Goal: Transaction & Acquisition: Book appointment/travel/reservation

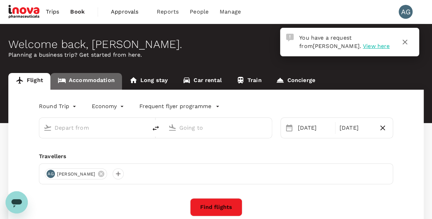
click at [81, 82] on link "Accommodation" at bounding box center [86, 81] width 72 height 17
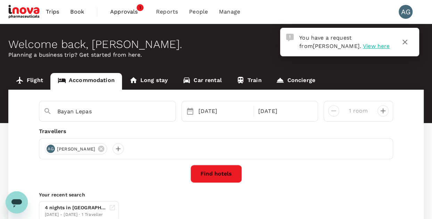
click at [133, 9] on span "Approvals" at bounding box center [127, 12] width 35 height 8
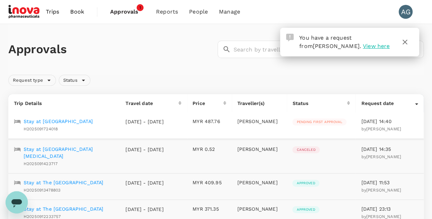
click at [91, 121] on p "Stay at Royale Signature Hotel" at bounding box center [58, 121] width 69 height 7
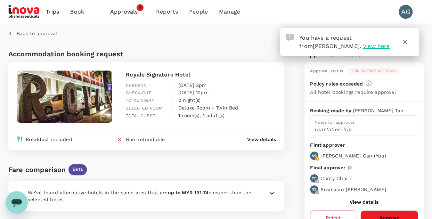
click at [363, 48] on span "View here" at bounding box center [376, 46] width 27 height 7
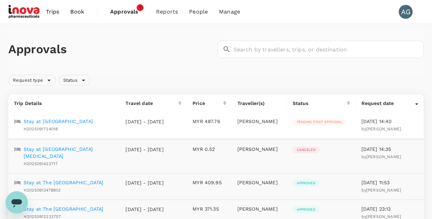
scroll to position [70, 0]
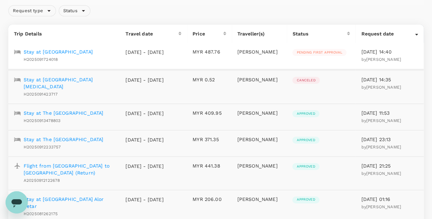
click at [76, 79] on p "Stay at Grand Alora Hotel" at bounding box center [69, 83] width 91 height 14
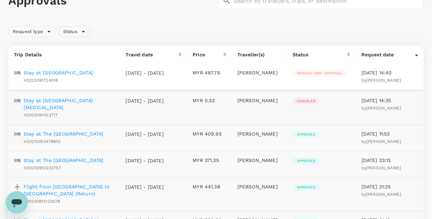
scroll to position [8, 0]
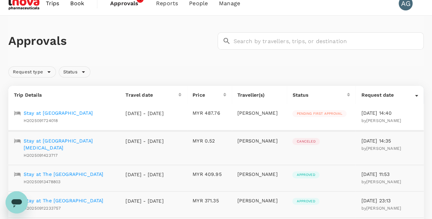
click at [87, 113] on p "Stay at Royale Signature Hotel" at bounding box center [58, 113] width 69 height 7
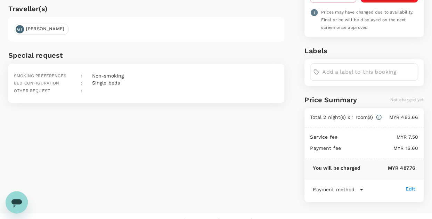
scroll to position [232, 0]
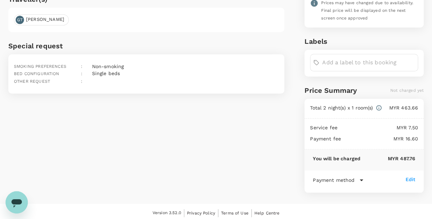
click at [361, 176] on icon at bounding box center [361, 180] width 8 height 8
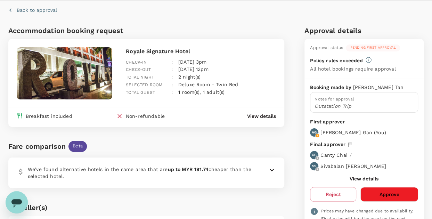
scroll to position [0, 0]
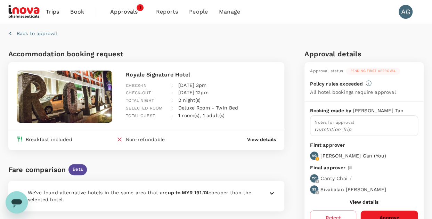
click at [266, 139] on p "View details" at bounding box center [261, 139] width 29 height 7
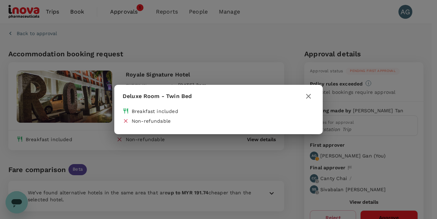
click at [308, 94] on icon "button" at bounding box center [309, 96] width 8 height 8
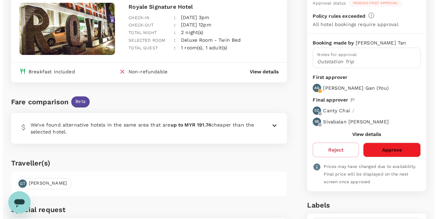
scroll to position [70, 0]
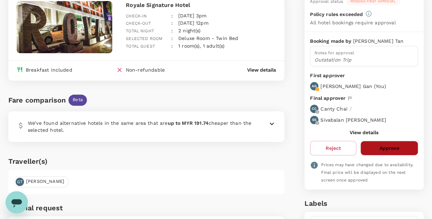
click at [394, 148] on button "Approve" at bounding box center [390, 148] width 58 height 15
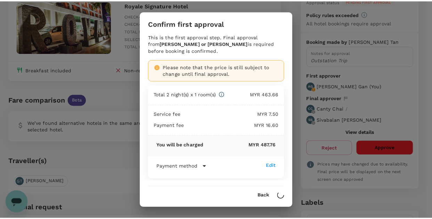
scroll to position [3, 0]
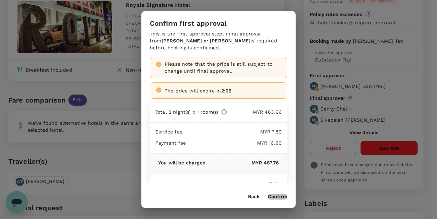
click at [278, 195] on button "Confirm" at bounding box center [277, 197] width 19 height 6
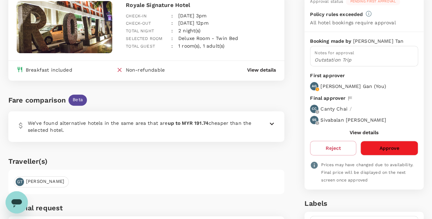
scroll to position [0, 0]
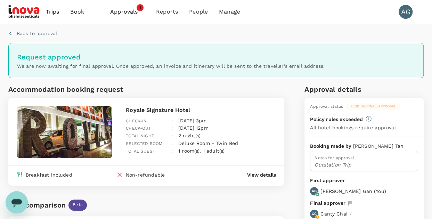
click at [131, 13] on span "Approvals" at bounding box center [127, 12] width 35 height 8
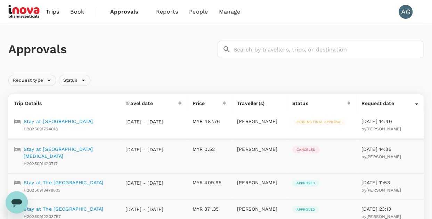
click at [81, 13] on span "Book" at bounding box center [77, 12] width 14 height 8
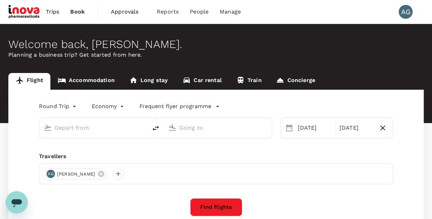
type input "Kuala Lumpur Intl (KUL)"
type input "Penang Intl (PEN)"
type input "Kuala Lumpur Intl (KUL)"
type input "Penang Intl (PEN)"
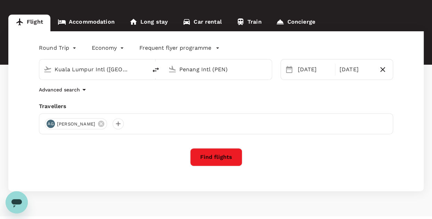
scroll to position [70, 0]
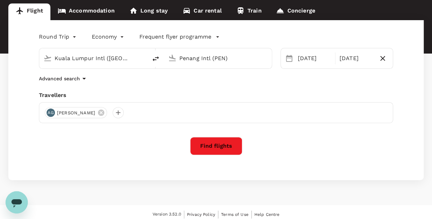
click at [224, 148] on button "Find flights" at bounding box center [216, 146] width 52 height 18
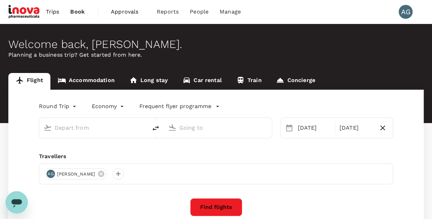
type input "Kuala Lumpur Intl (KUL)"
type input "Penang Intl (PEN)"
type input "Kuala Lumpur Intl (KUL)"
type input "Penang Intl (PEN)"
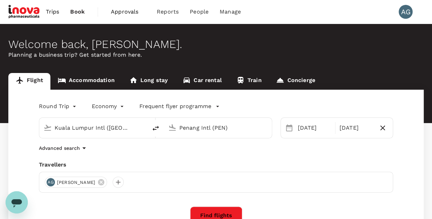
click at [88, 80] on link "Accommodation" at bounding box center [86, 81] width 72 height 17
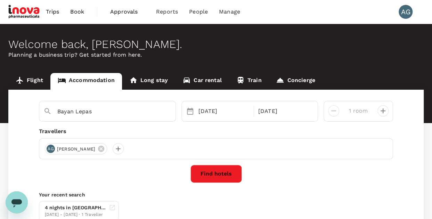
click at [231, 176] on button "Find hotels" at bounding box center [216, 174] width 51 height 18
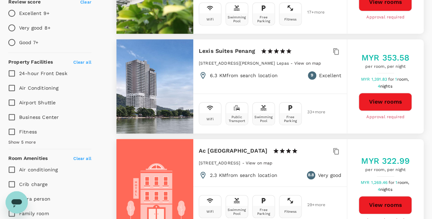
scroll to position [278, 0]
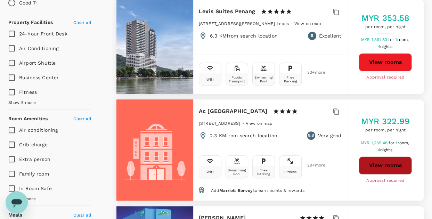
click at [369, 162] on button "View rooms" at bounding box center [385, 165] width 53 height 18
type input "1665.47"
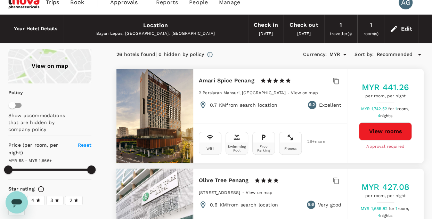
scroll to position [0, 0]
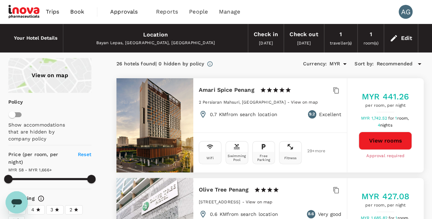
click at [77, 12] on span "Book" at bounding box center [77, 12] width 14 height 8
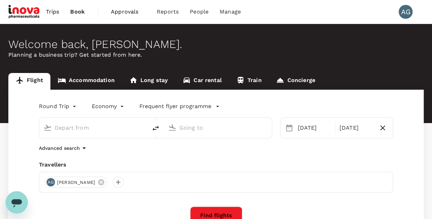
type input "Kuala Lumpur Intl (KUL)"
type input "Penang Intl (PEN)"
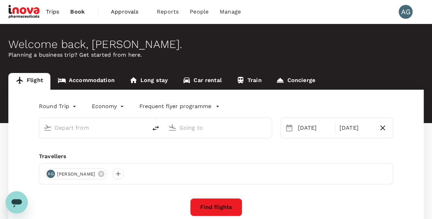
type input "Kuala Lumpur Intl (KUL)"
type input "Penang Intl (PEN)"
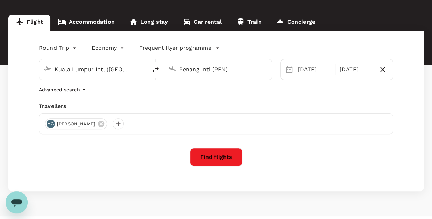
scroll to position [70, 0]
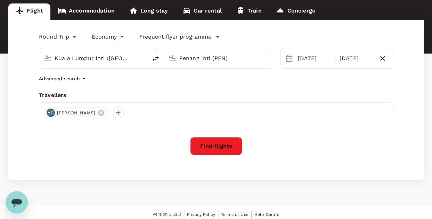
click at [228, 148] on button "Find flights" at bounding box center [216, 146] width 52 height 18
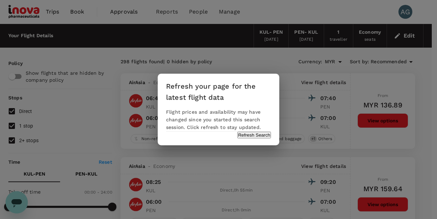
click at [244, 138] on button "Refresh Search" at bounding box center [254, 135] width 34 height 7
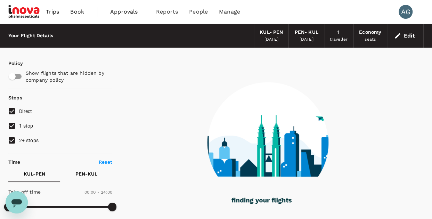
click at [81, 13] on span "Book" at bounding box center [77, 12] width 14 height 8
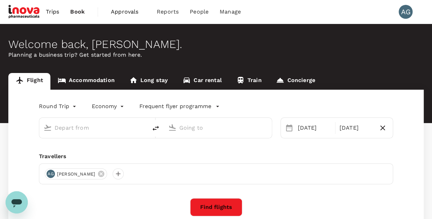
type input "Kuala Lumpur Intl (KUL)"
type input "Penang Intl (PEN)"
type input "Kuala Lumpur Intl (KUL)"
type input "Penang Intl (PEN)"
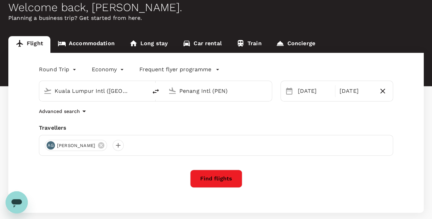
scroll to position [74, 0]
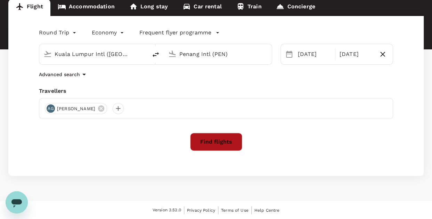
click at [227, 142] on button "Find flights" at bounding box center [216, 142] width 52 height 18
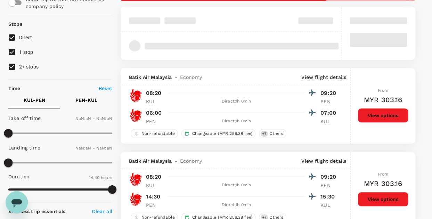
type input "1440"
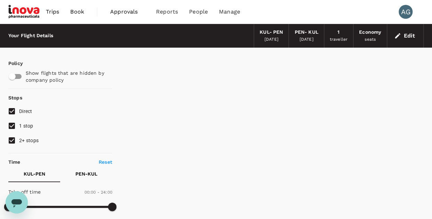
type input "920"
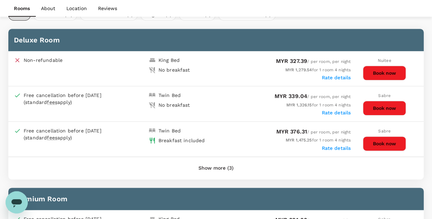
scroll to position [345, 0]
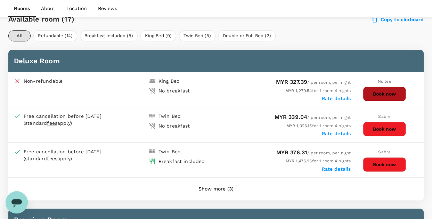
click at [377, 91] on button "Book now" at bounding box center [384, 94] width 43 height 15
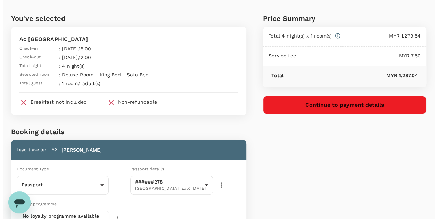
scroll to position [15, 0]
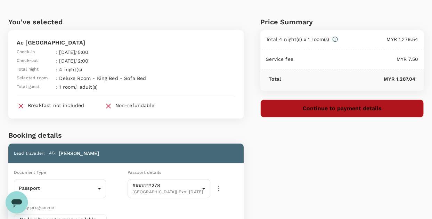
click at [337, 110] on button "Continue to payment details" at bounding box center [341, 108] width 163 height 18
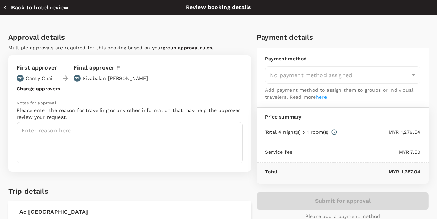
type input "9f498dc0-36b9-48fe-a7c5-3c9570ea8319"
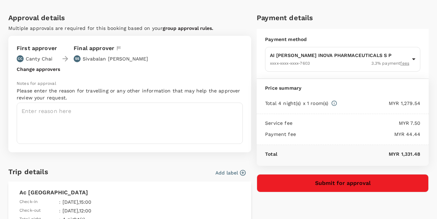
scroll to position [35, 0]
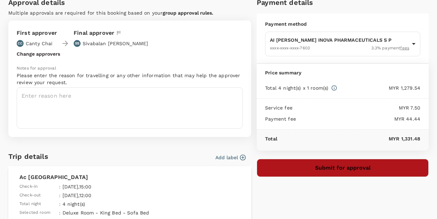
click at [344, 163] on button "Submit for approval" at bounding box center [343, 168] width 172 height 18
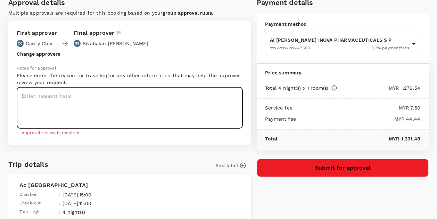
click at [76, 95] on textarea at bounding box center [130, 107] width 226 height 41
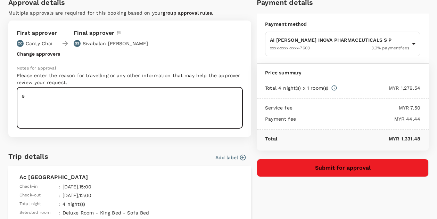
type textarea "e"
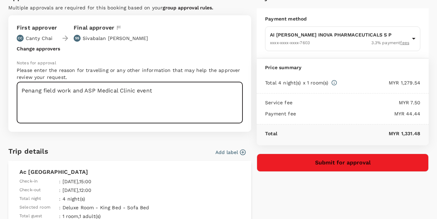
scroll to position [25, 0]
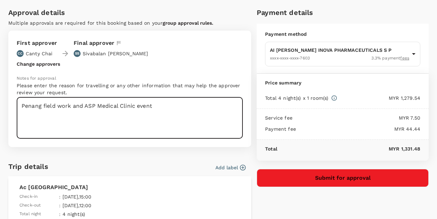
type textarea "Penang field work and ASP Medical Clinic event"
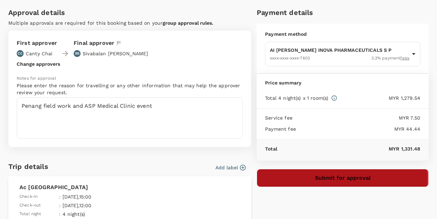
click at [337, 179] on button "Submit for approval" at bounding box center [343, 178] width 172 height 18
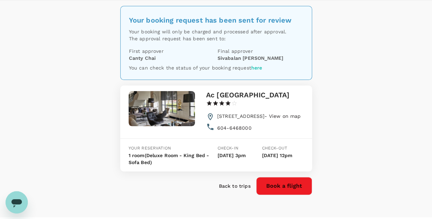
scroll to position [35, 0]
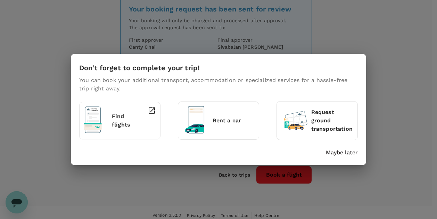
click at [355, 154] on p "Maybe later" at bounding box center [342, 152] width 32 height 8
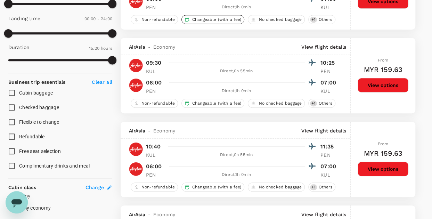
scroll to position [243, 0]
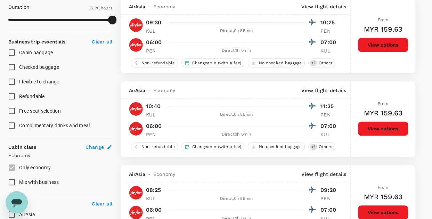
click at [378, 130] on button "View options" at bounding box center [383, 128] width 51 height 15
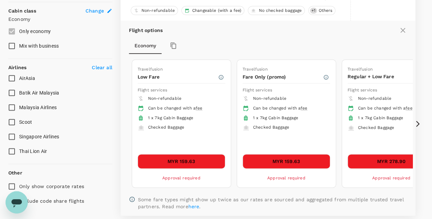
scroll to position [394, 0]
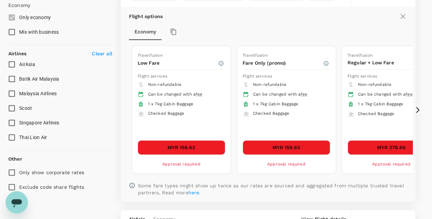
click at [419, 108] on icon at bounding box center [417, 110] width 3 height 6
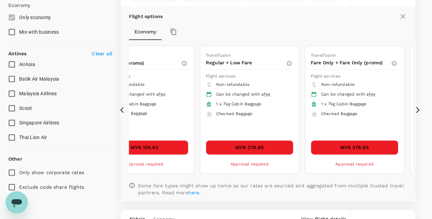
click at [419, 108] on icon at bounding box center [417, 110] width 3 height 6
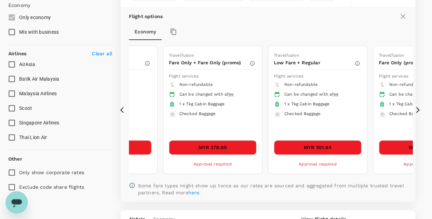
click at [419, 108] on icon at bounding box center [417, 110] width 3 height 6
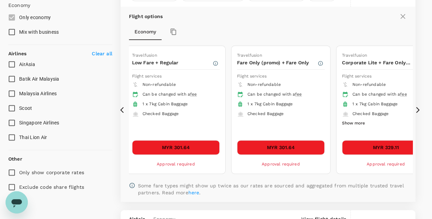
click at [419, 108] on icon at bounding box center [417, 110] width 3 height 6
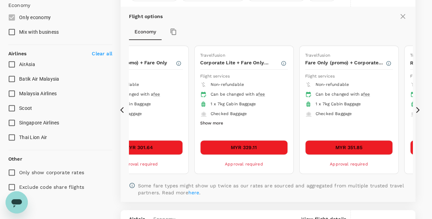
click at [419, 108] on icon at bounding box center [417, 110] width 3 height 6
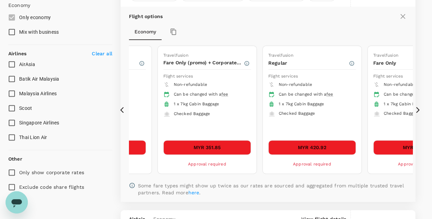
click at [419, 108] on icon at bounding box center [417, 110] width 3 height 6
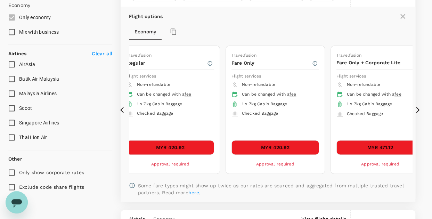
click at [419, 108] on icon at bounding box center [417, 110] width 3 height 6
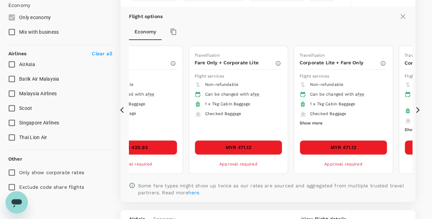
click at [419, 108] on icon at bounding box center [417, 110] width 3 height 6
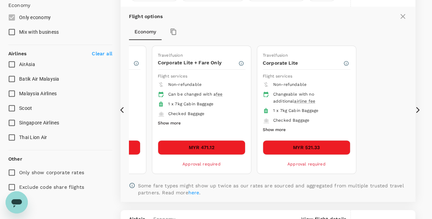
click at [419, 108] on icon at bounding box center [417, 110] width 3 height 6
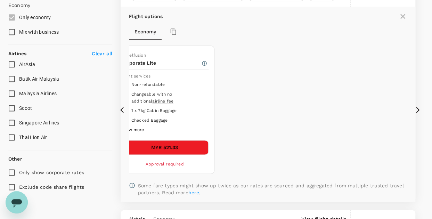
click at [122, 107] on icon at bounding box center [123, 109] width 7 height 7
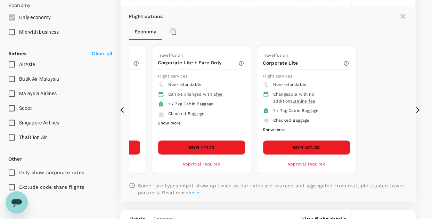
click at [122, 107] on icon at bounding box center [123, 109] width 7 height 7
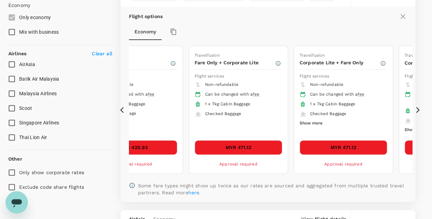
click at [313, 112] on span "Checked Baggage" at bounding box center [328, 113] width 36 height 5
click at [307, 121] on button "Show more" at bounding box center [311, 123] width 23 height 9
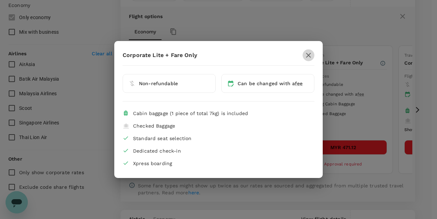
click at [309, 57] on icon "button" at bounding box center [309, 55] width 8 height 8
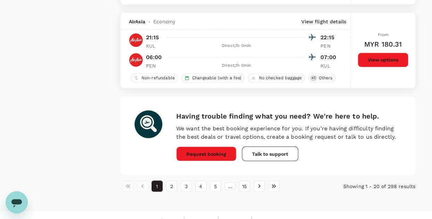
scroll to position [1854, 0]
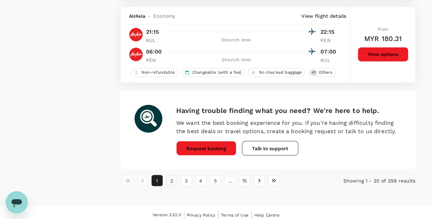
click at [171, 179] on button "2" at bounding box center [171, 180] width 11 height 11
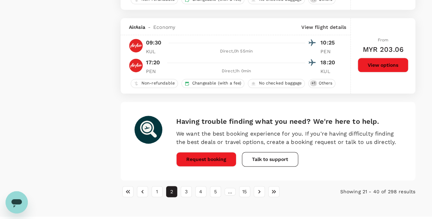
scroll to position [1661, 0]
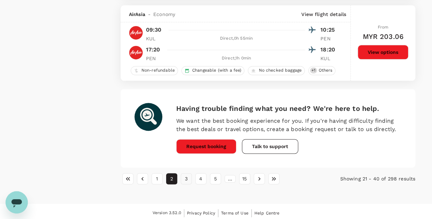
click at [188, 176] on button "3" at bounding box center [186, 178] width 11 height 11
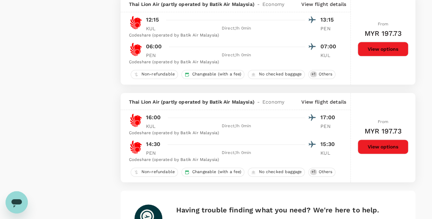
scroll to position [1730, 0]
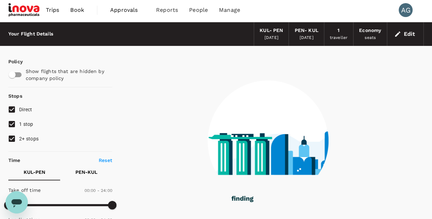
scroll to position [0, 0]
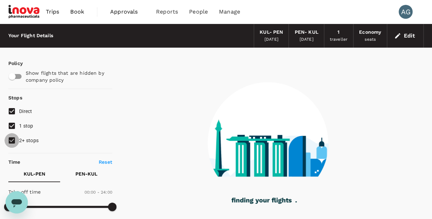
click at [14, 140] on input "2+ stops" at bounding box center [12, 140] width 15 height 15
checkbox input "false"
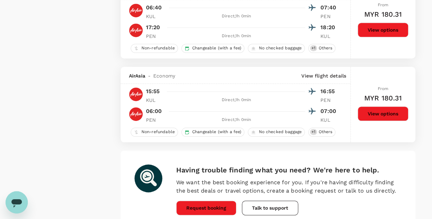
scroll to position [1661, 0]
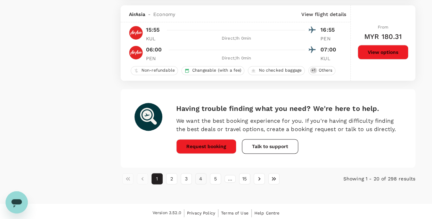
click at [200, 178] on button "4" at bounding box center [200, 178] width 11 height 11
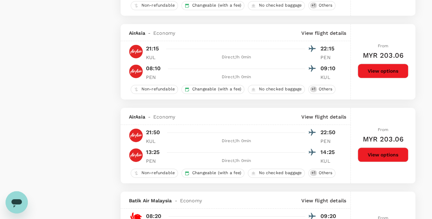
scroll to position [1703, 0]
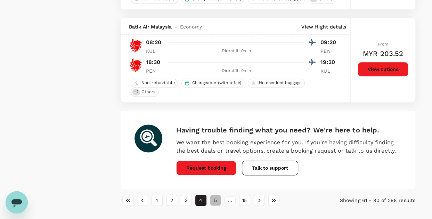
click at [212, 195] on button "5" at bounding box center [215, 200] width 11 height 11
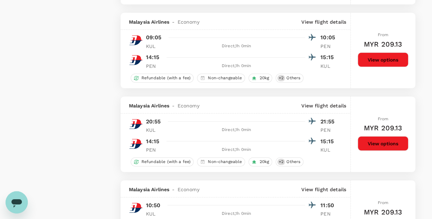
scroll to position [973, 0]
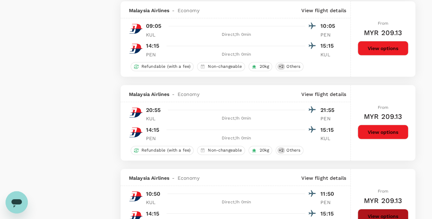
click at [387, 209] on button "View options" at bounding box center [383, 216] width 51 height 15
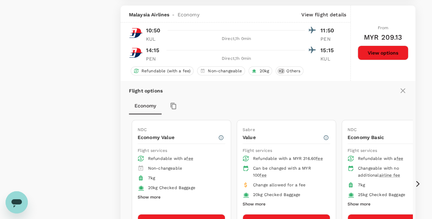
scroll to position [1147, 0]
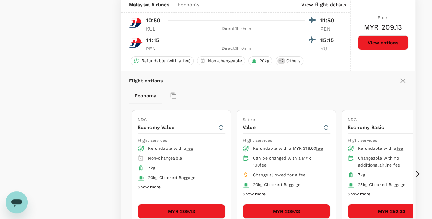
click at [186, 204] on button "MYR 209.13" at bounding box center [182, 211] width 88 height 15
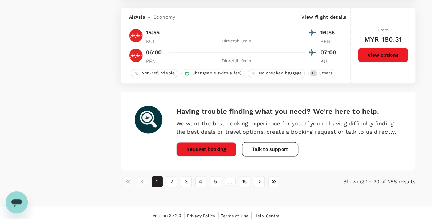
scroll to position [1661, 0]
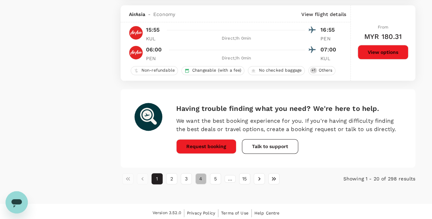
click at [204, 175] on button "4" at bounding box center [200, 178] width 11 height 11
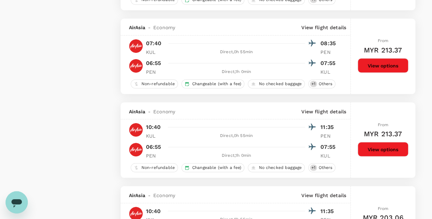
scroll to position [730, 0]
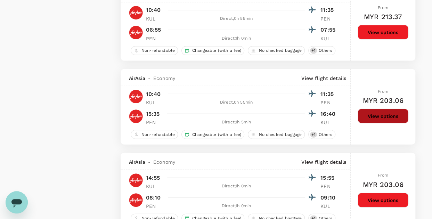
click at [382, 115] on button "View options" at bounding box center [383, 116] width 51 height 15
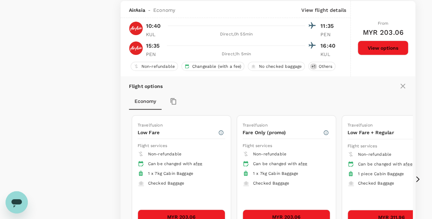
scroll to position [833, 0]
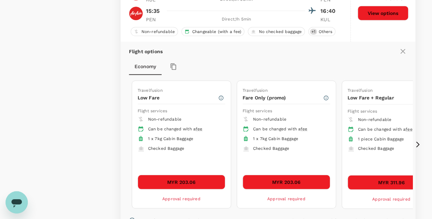
click at [277, 148] on span "Checked Baggage" at bounding box center [271, 148] width 36 height 5
click at [419, 142] on icon at bounding box center [417, 145] width 3 height 6
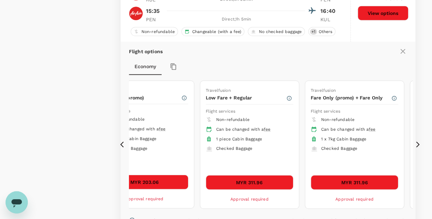
click at [419, 142] on icon at bounding box center [417, 145] width 3 height 6
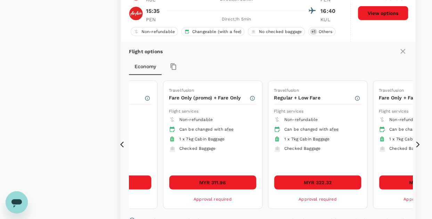
click at [419, 142] on icon at bounding box center [417, 145] width 3 height 6
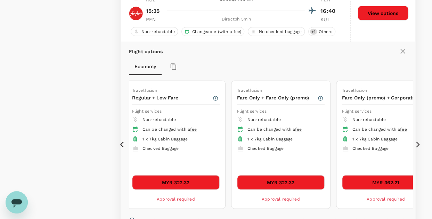
click at [419, 142] on icon at bounding box center [417, 145] width 3 height 6
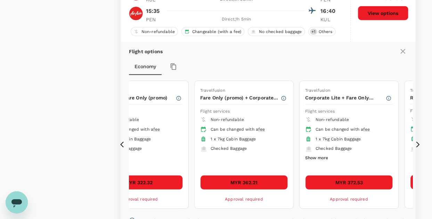
click at [419, 142] on icon at bounding box center [417, 145] width 3 height 6
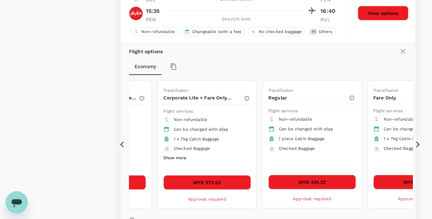
click at [420, 141] on icon at bounding box center [417, 144] width 7 height 7
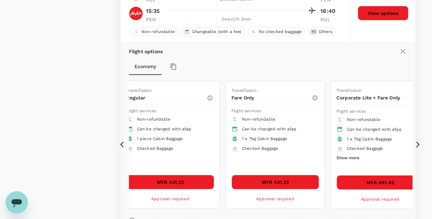
click at [420, 141] on icon at bounding box center [417, 144] width 7 height 7
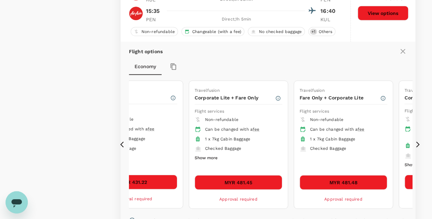
click at [421, 141] on icon at bounding box center [417, 144] width 7 height 7
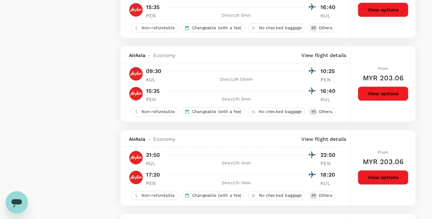
scroll to position [1909, 0]
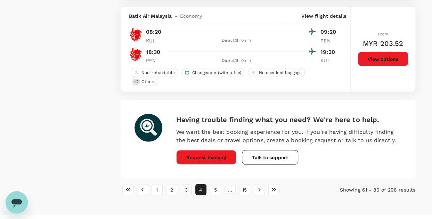
click at [186, 184] on button "3" at bounding box center [186, 189] width 11 height 11
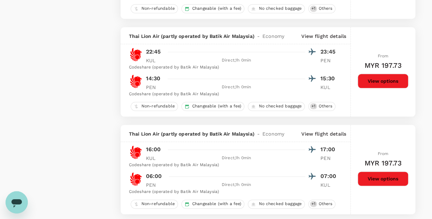
scroll to position [1730, 0]
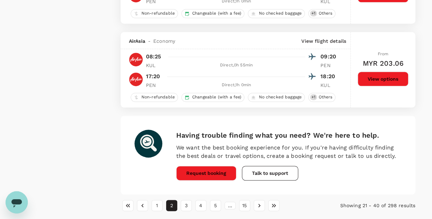
scroll to position [1661, 0]
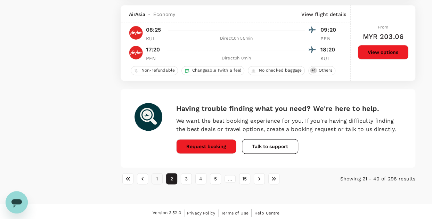
click at [158, 177] on button "1" at bounding box center [157, 178] width 11 height 11
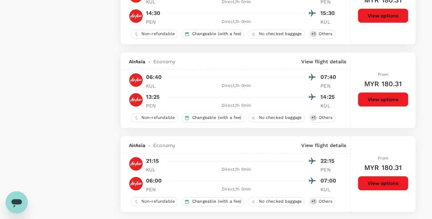
scroll to position [1634, 0]
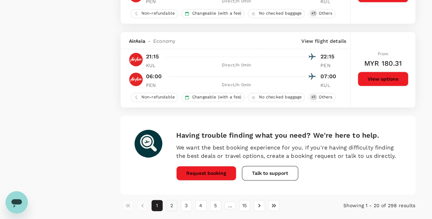
click at [172, 204] on button "2" at bounding box center [171, 205] width 11 height 11
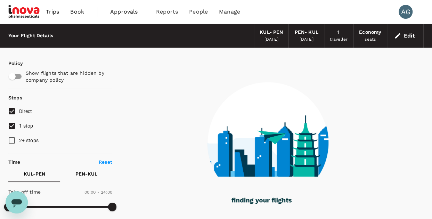
scroll to position [174, 0]
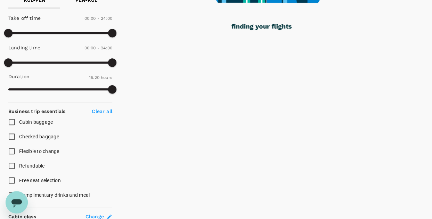
click at [11, 136] on input "Checked baggage" at bounding box center [12, 136] width 15 height 15
checkbox input "true"
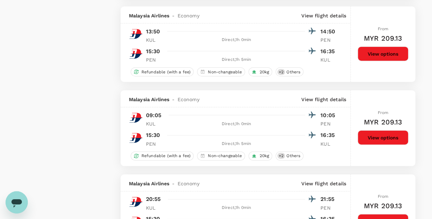
scroll to position [730, 0]
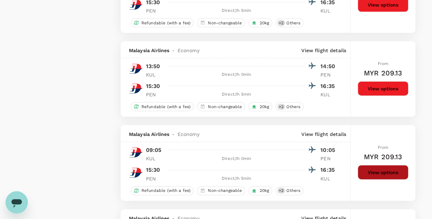
click at [383, 172] on button "View options" at bounding box center [383, 172] width 51 height 15
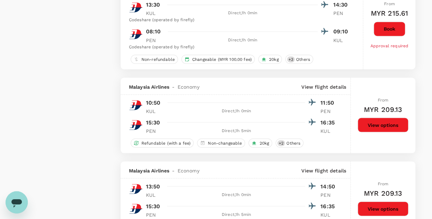
scroll to position [610, 0]
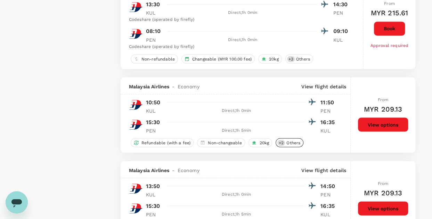
click at [294, 141] on span "Others" at bounding box center [293, 143] width 19 height 6
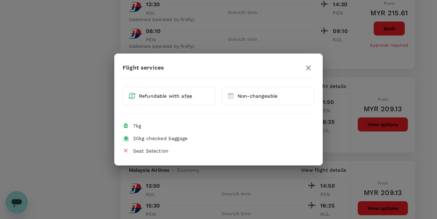
click at [308, 69] on icon "button" at bounding box center [309, 68] width 8 height 8
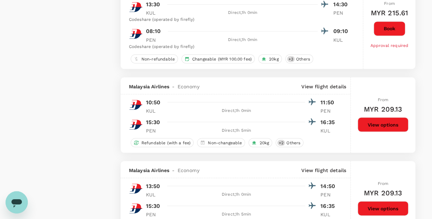
scroll to position [680, 0]
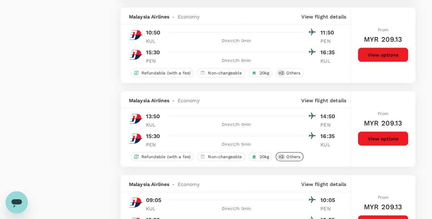
click at [292, 156] on span "Others" at bounding box center [293, 157] width 19 height 6
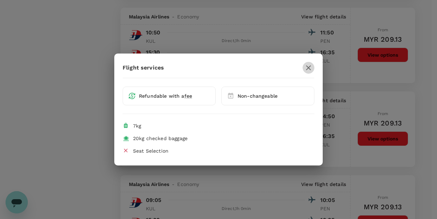
click at [310, 68] on icon "button" at bounding box center [309, 68] width 8 height 8
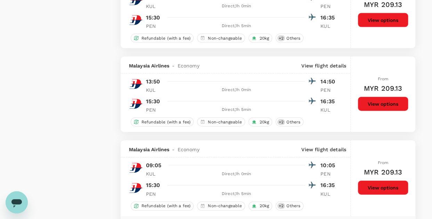
scroll to position [645, 0]
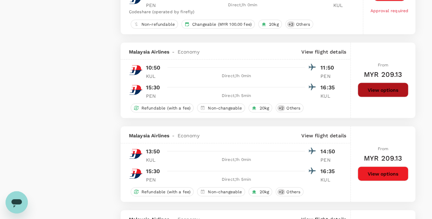
click at [385, 90] on button "View options" at bounding box center [383, 89] width 51 height 15
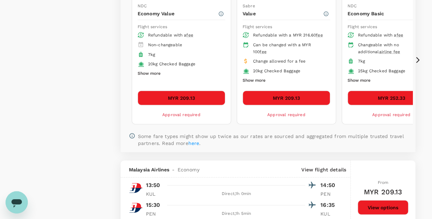
scroll to position [791, 0]
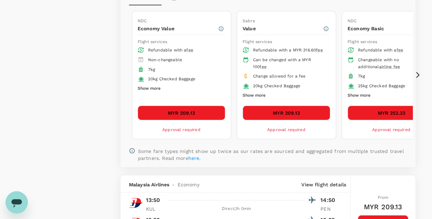
click at [418, 73] on icon at bounding box center [417, 75] width 3 height 6
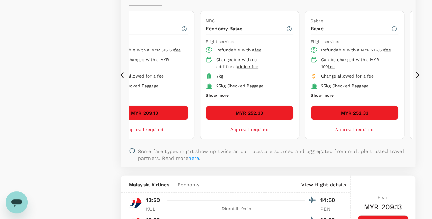
click at [223, 92] on button "Show more" at bounding box center [217, 95] width 23 height 9
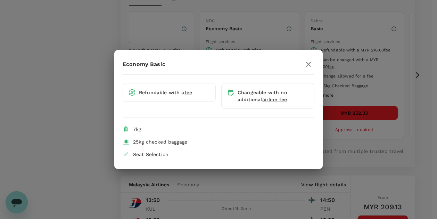
click at [311, 65] on icon "button" at bounding box center [309, 64] width 8 height 8
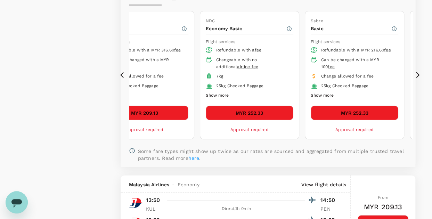
click at [122, 72] on icon at bounding box center [123, 75] width 7 height 7
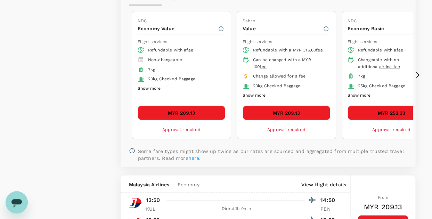
click at [418, 72] on icon at bounding box center [417, 75] width 3 height 6
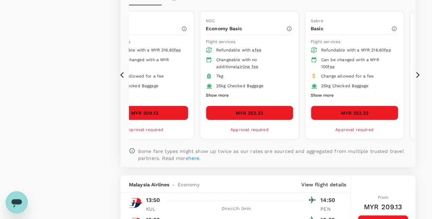
click at [259, 109] on button "MYR 252.33" at bounding box center [250, 113] width 88 height 15
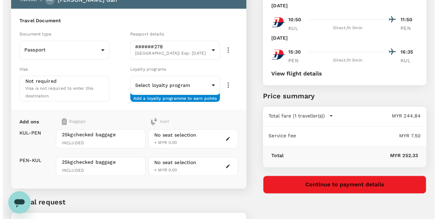
scroll to position [70, 0]
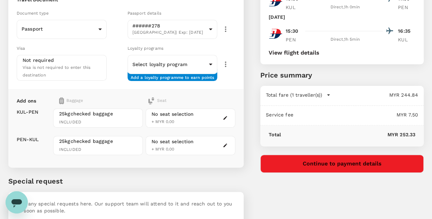
click at [225, 116] on icon "button" at bounding box center [226, 118] width 4 height 4
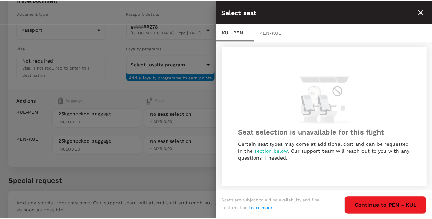
scroll to position [1, 0]
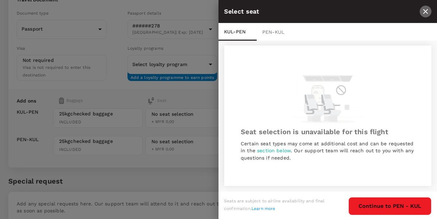
click at [426, 13] on icon "close" at bounding box center [426, 11] width 8 height 8
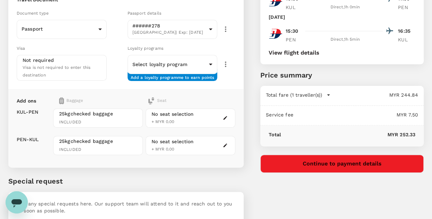
drag, startPoint x: 402, startPoint y: 25, endPoint x: 253, endPoint y: 80, distance: 158.9
click at [253, 80] on div "You've selected Tuesday, 18 Nov 2025 10:50 11:50 KUL Direct , 1h 0min PEN Satur…" at bounding box center [334, 92] width 180 height 305
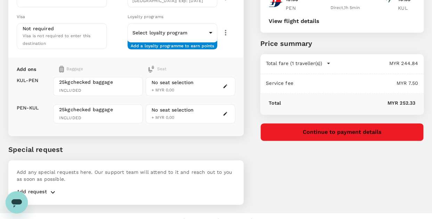
scroll to position [104, 0]
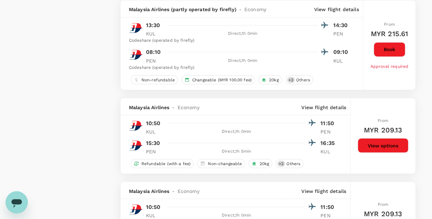
scroll to position [596, 0]
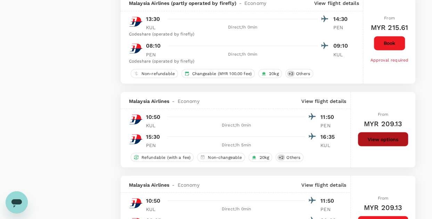
click at [377, 136] on button "View options" at bounding box center [383, 139] width 51 height 15
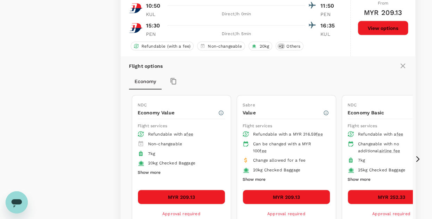
scroll to position [721, 0]
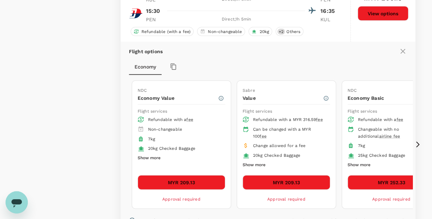
click at [420, 142] on icon at bounding box center [417, 144] width 7 height 7
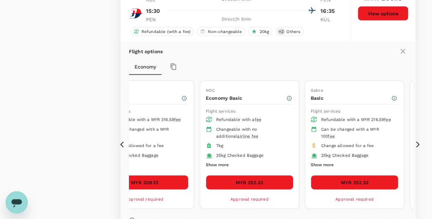
click at [222, 161] on button "Show more" at bounding box center [217, 165] width 23 height 9
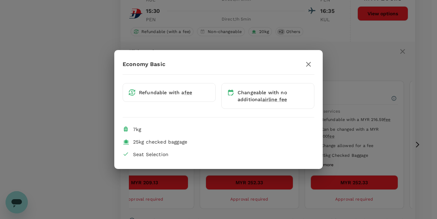
click at [309, 66] on icon "button" at bounding box center [309, 64] width 8 height 8
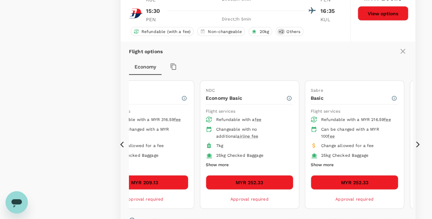
click at [329, 161] on button "Show more" at bounding box center [322, 165] width 23 height 9
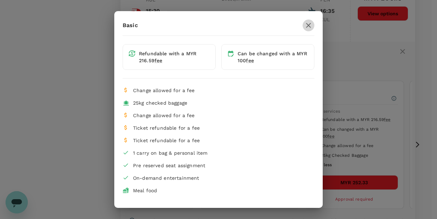
click at [306, 25] on icon "button" at bounding box center [308, 25] width 5 height 5
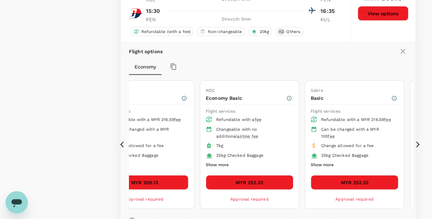
click at [419, 142] on icon at bounding box center [417, 144] width 7 height 7
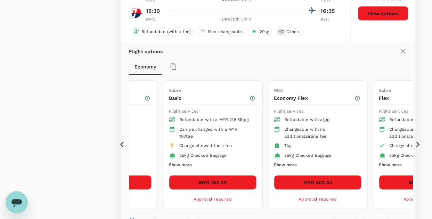
click at [419, 141] on icon at bounding box center [417, 144] width 7 height 7
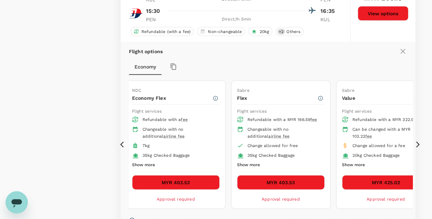
click at [122, 142] on icon at bounding box center [123, 144] width 7 height 7
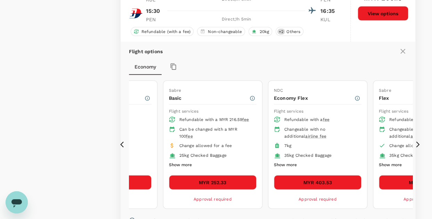
click at [225, 179] on button "MYR 252.33" at bounding box center [213, 182] width 88 height 15
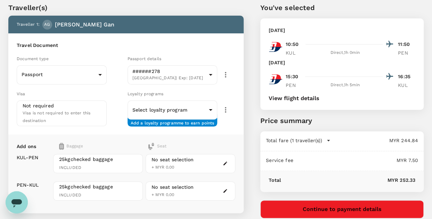
scroll to position [35, 0]
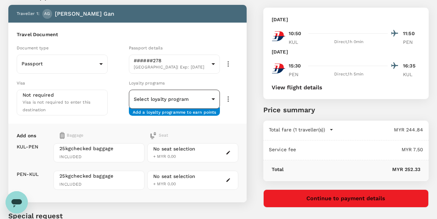
click at [212, 99] on body "Back to flight results Flight review Traveller(s) Traveller 1 : AG Ai Mei Gan T…" at bounding box center [218, 131] width 437 height 333
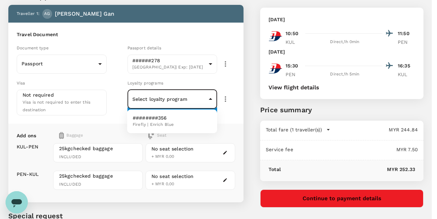
click at [245, 98] on div at bounding box center [218, 109] width 437 height 219
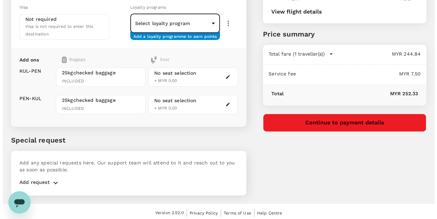
scroll to position [111, 0]
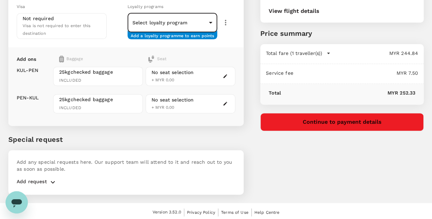
click at [254, 92] on div "You've selected Tuesday, 18 Nov 2025 10:50 11:50 KUL Direct , 1h 0min PEN Satur…" at bounding box center [334, 50] width 180 height 305
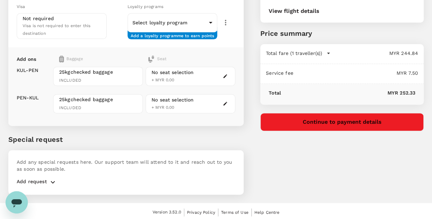
click at [356, 121] on button "Continue to payment details" at bounding box center [341, 122] width 163 height 18
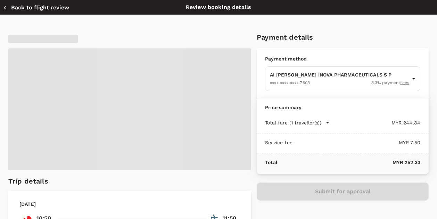
type input "9f498dc0-36b9-48fe-a7c5-3c9570ea8319"
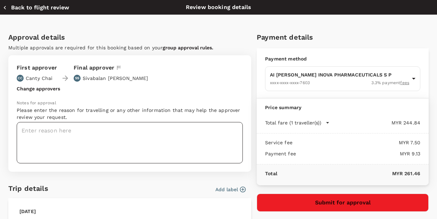
click at [69, 131] on textarea at bounding box center [130, 142] width 226 height 41
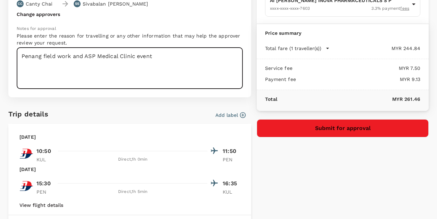
scroll to position [68, 0]
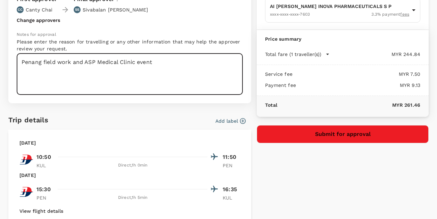
type textarea "Penang field work and ASP Medical Clinic event"
click at [333, 136] on button "Submit for approval" at bounding box center [343, 134] width 172 height 18
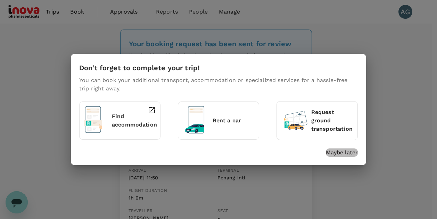
click at [351, 152] on p "Maybe later" at bounding box center [342, 152] width 32 height 8
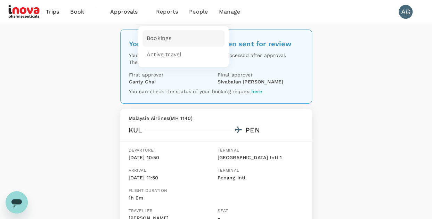
click at [156, 37] on span "Bookings" at bounding box center [159, 38] width 25 height 8
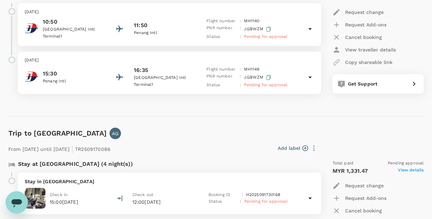
scroll to position [147, 0]
